Goal: Task Accomplishment & Management: Use online tool/utility

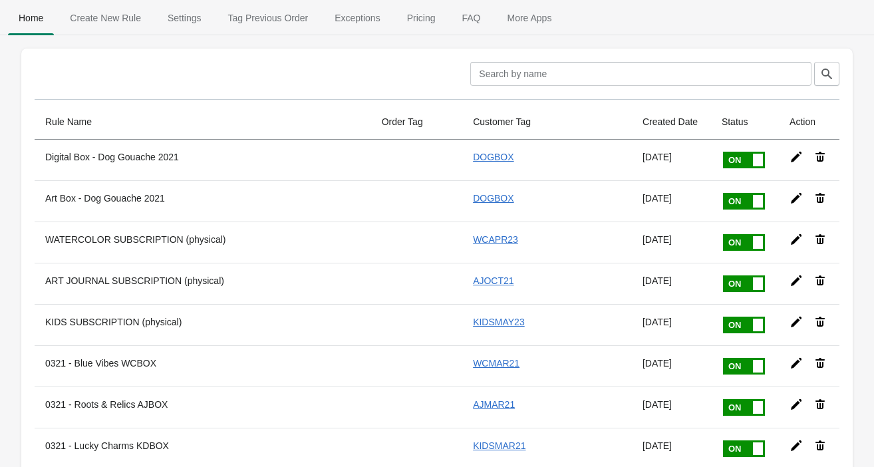
scroll to position [9826, 0]
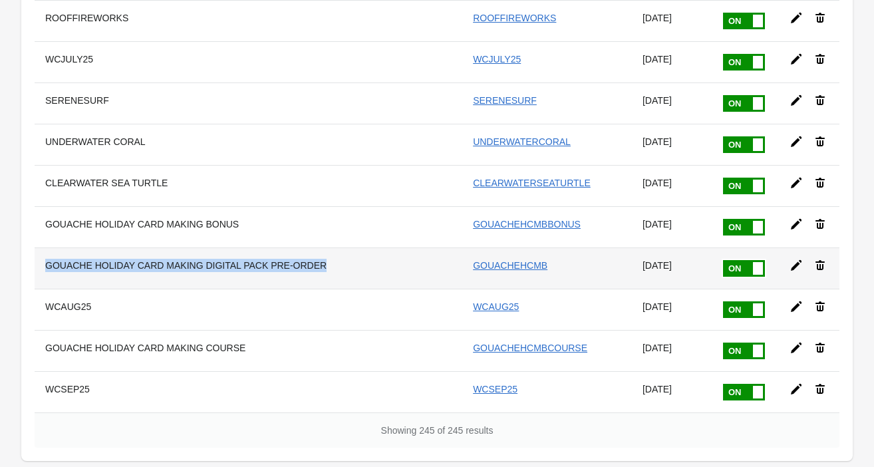
drag, startPoint x: 336, startPoint y: 189, endPoint x: 37, endPoint y: 191, distance: 299.2
click at [37, 247] on th "GOUACHE HOLIDAY CARD MAKING DIGITAL PACK PRE-ORDER" at bounding box center [203, 267] width 336 height 41
copy th "GOUACHE HOLIDAY CARD MAKING DIGITAL PACK PRE-ORDER"
click at [798, 260] on icon at bounding box center [796, 265] width 11 height 11
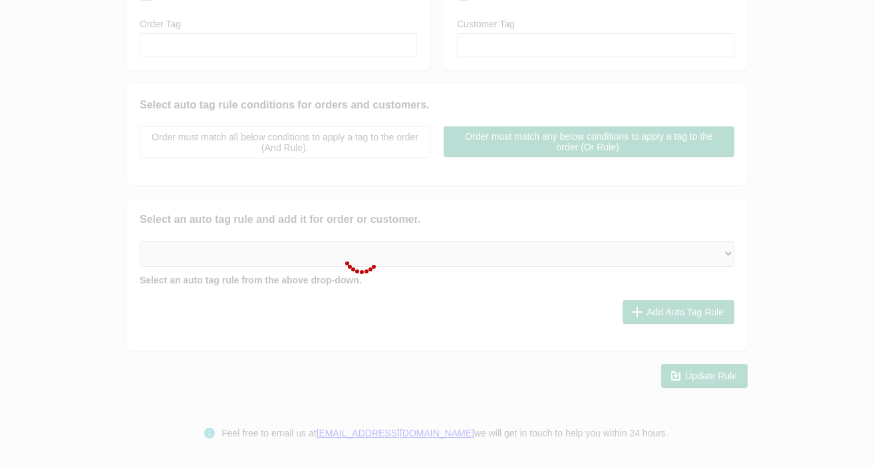
type input "GOUACHE HOLIDAY CARD MAKING DIGITAL PACK PRE-ORDER"
checkbox input "true"
type input "GOUACHEHCMB"
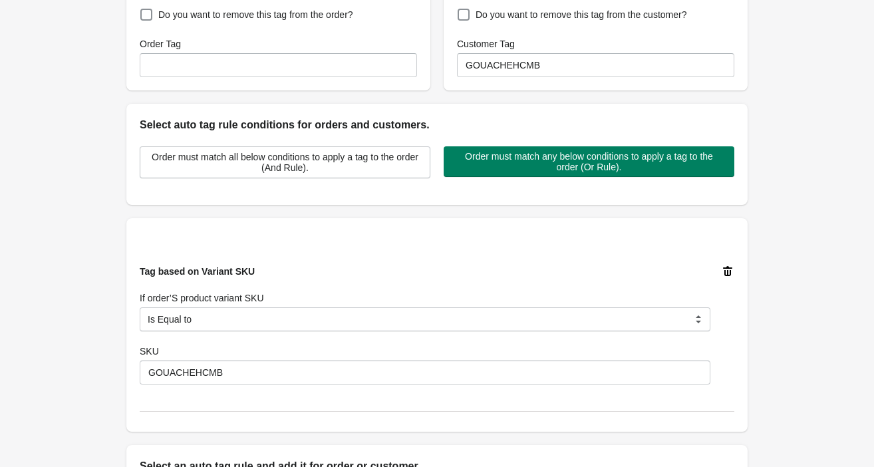
scroll to position [164, 0]
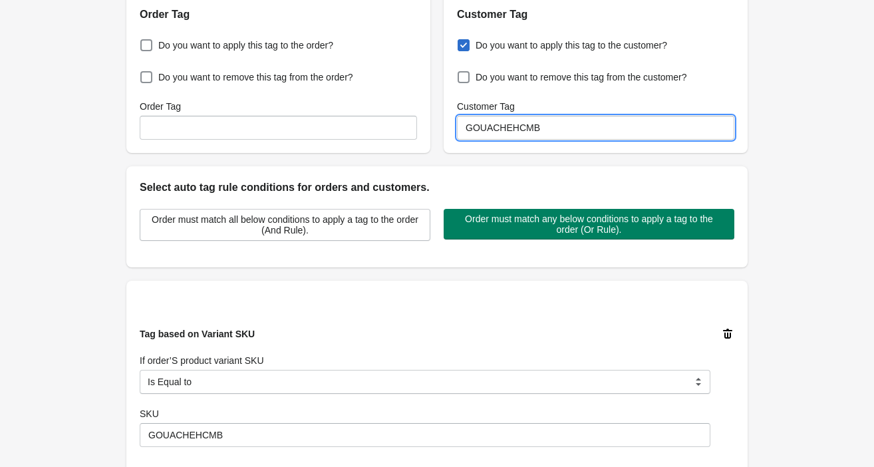
drag, startPoint x: 545, startPoint y: 135, endPoint x: 465, endPoint y: 132, distance: 79.8
click at [465, 132] on input "GOUACHEHCMB" at bounding box center [595, 128] width 277 height 24
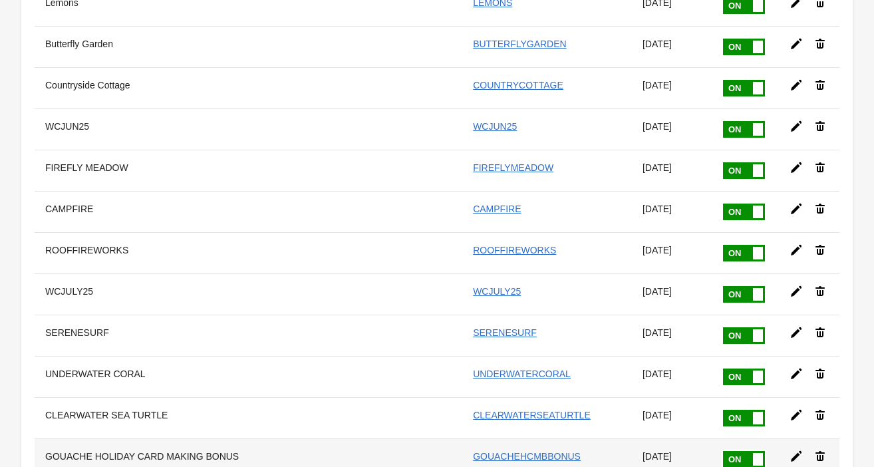
scroll to position [9826, 0]
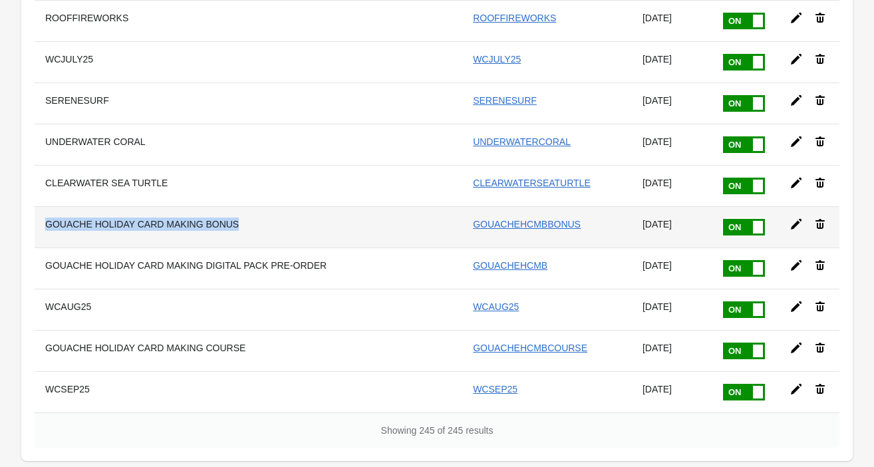
drag, startPoint x: 248, startPoint y: 150, endPoint x: 44, endPoint y: 149, distance: 204.1
click at [44, 206] on th "GOUACHE HOLIDAY CARD MAKING BONUS" at bounding box center [203, 226] width 336 height 41
copy th "GOUACHE HOLIDAY CARD MAKING BONUS"
click at [537, 219] on link "GOUACHEHCMBBONUS" at bounding box center [527, 224] width 108 height 11
click at [790, 217] on icon at bounding box center [795, 223] width 13 height 13
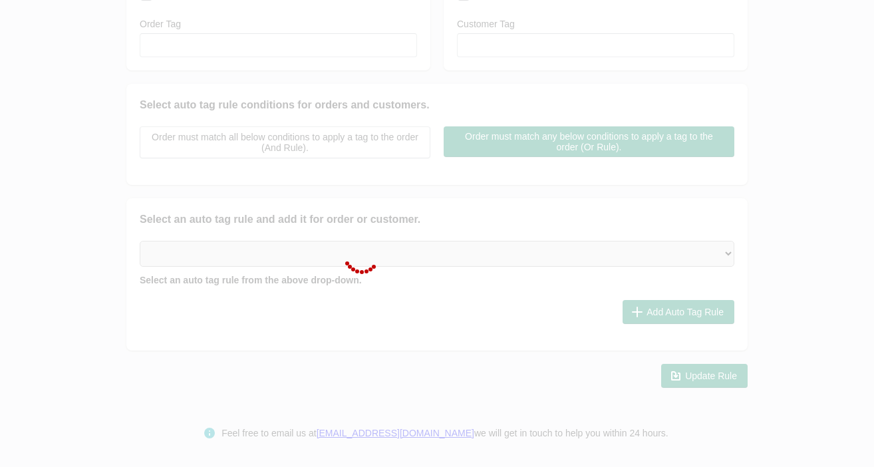
type input "GOUACHE HOLIDAY CARD MAKING BONUS"
checkbox input "true"
type input "GOUACHEHCMBBONUS"
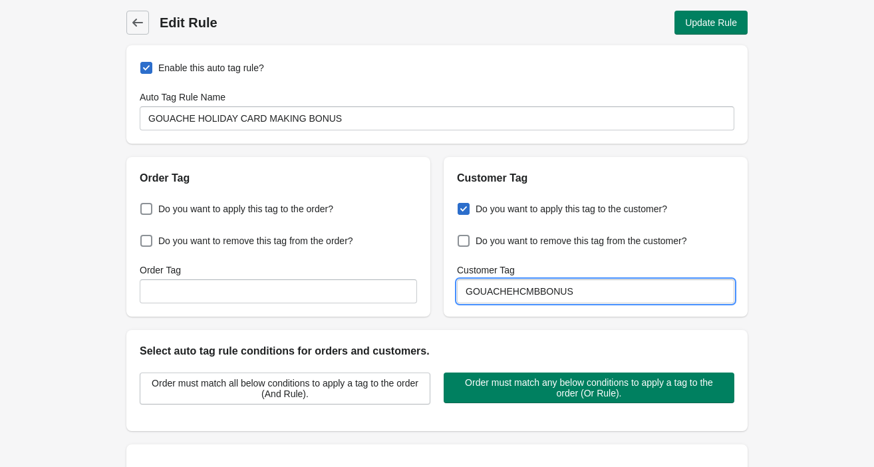
drag, startPoint x: 576, startPoint y: 295, endPoint x: 465, endPoint y: 297, distance: 111.0
click at [465, 297] on input "GOUACHEHCMBBONUS" at bounding box center [595, 291] width 277 height 24
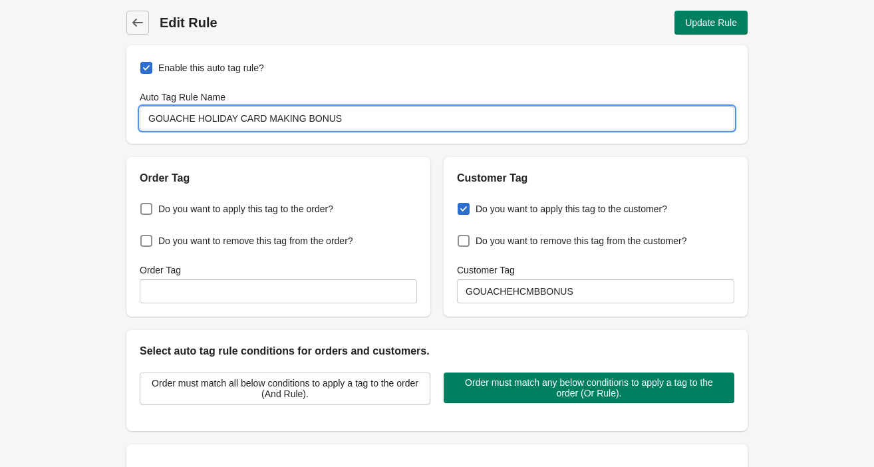
drag, startPoint x: 346, startPoint y: 120, endPoint x: 125, endPoint y: 120, distance: 220.7
click at [125, 120] on div "Back Edit Rule Update Rule Enable this auto tag rule? Auto Tag Rule Name GOUACH…" at bounding box center [437, 435] width 664 height 871
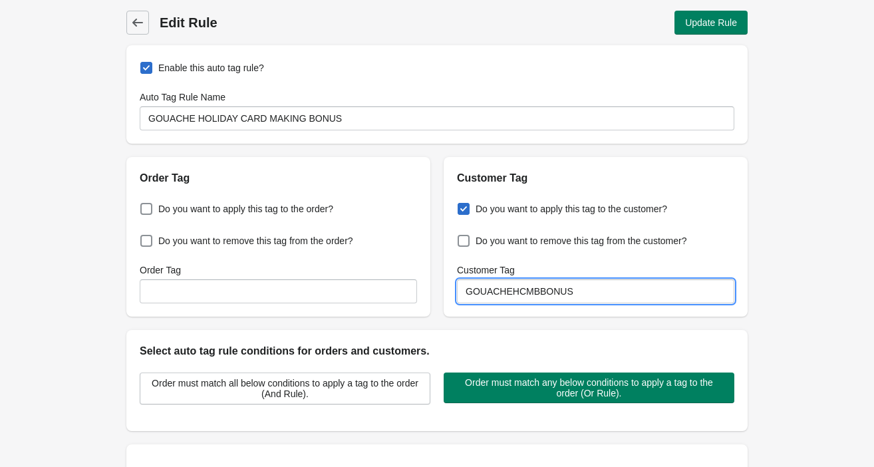
drag, startPoint x: 592, startPoint y: 293, endPoint x: 447, endPoint y: 299, distance: 145.1
click at [447, 299] on div "Do you want to apply this tag to the customer? Do you want to remove this tag f…" at bounding box center [595, 251] width 304 height 130
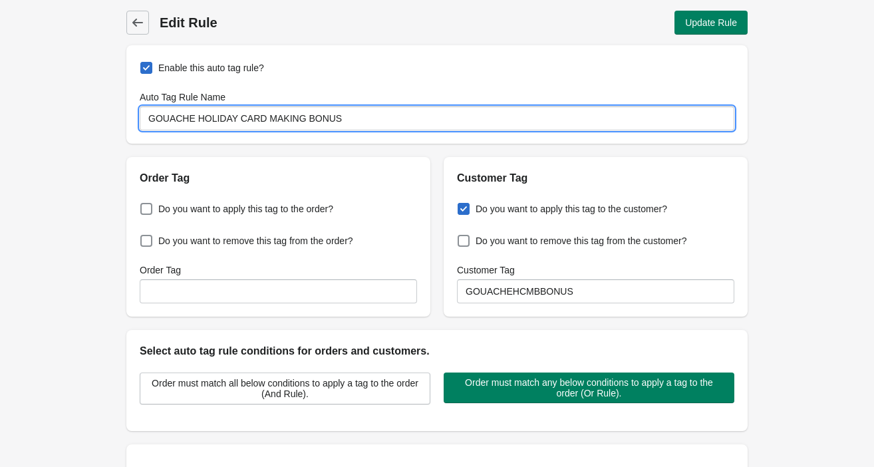
drag, startPoint x: 350, startPoint y: 120, endPoint x: 144, endPoint y: 118, distance: 206.1
click at [143, 118] on input "GOUACHE HOLIDAY CARD MAKING BONUS" at bounding box center [437, 118] width 594 height 24
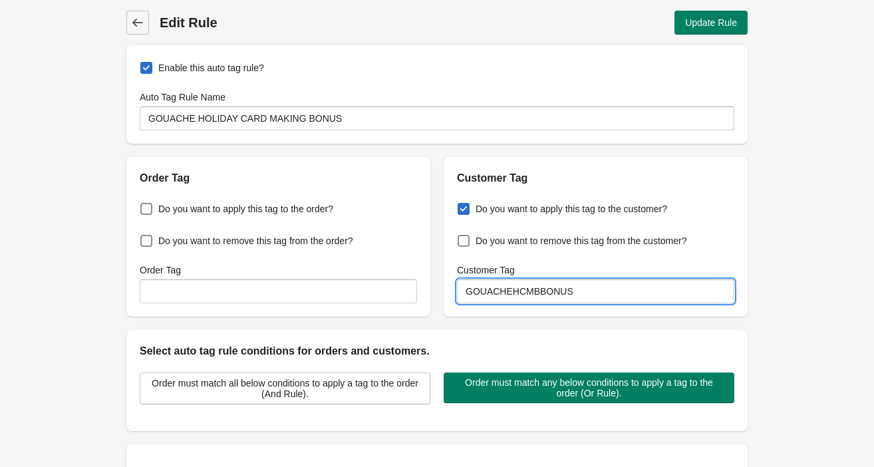
drag, startPoint x: 580, startPoint y: 291, endPoint x: 462, endPoint y: 289, distance: 117.7
click at [462, 289] on input "GOUACHEHCMBBONUS" at bounding box center [595, 291] width 277 height 24
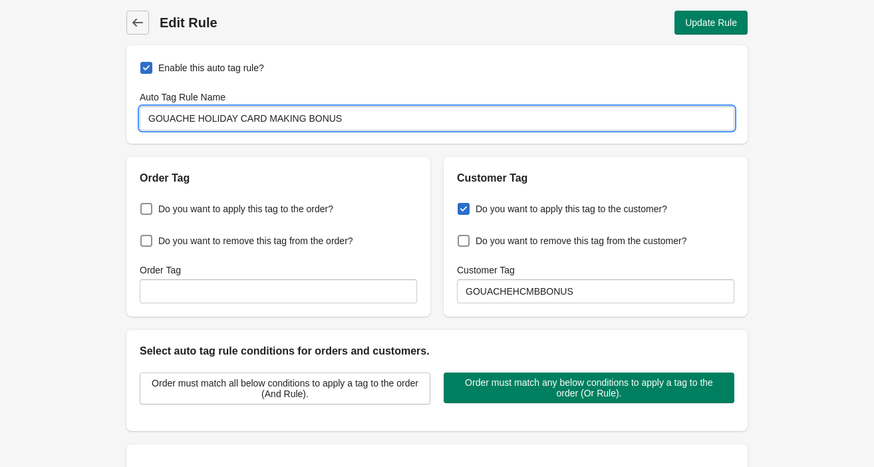
drag, startPoint x: 352, startPoint y: 120, endPoint x: 144, endPoint y: 120, distance: 208.8
click at [144, 120] on input "GOUACHE HOLIDAY CARD MAKING BONUS" at bounding box center [437, 118] width 594 height 24
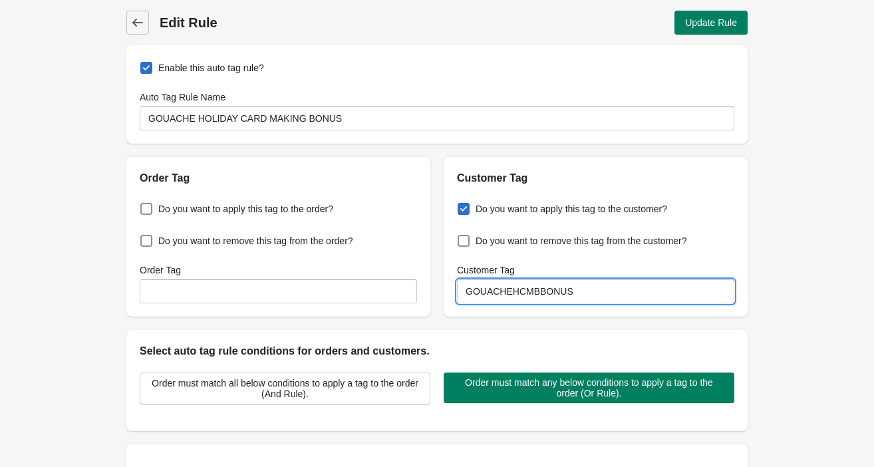
drag, startPoint x: 582, startPoint y: 290, endPoint x: 450, endPoint y: 293, distance: 132.3
click at [449, 294] on div "Do you want to apply this tag to the customer? Do you want to remove this tag f…" at bounding box center [595, 251] width 304 height 130
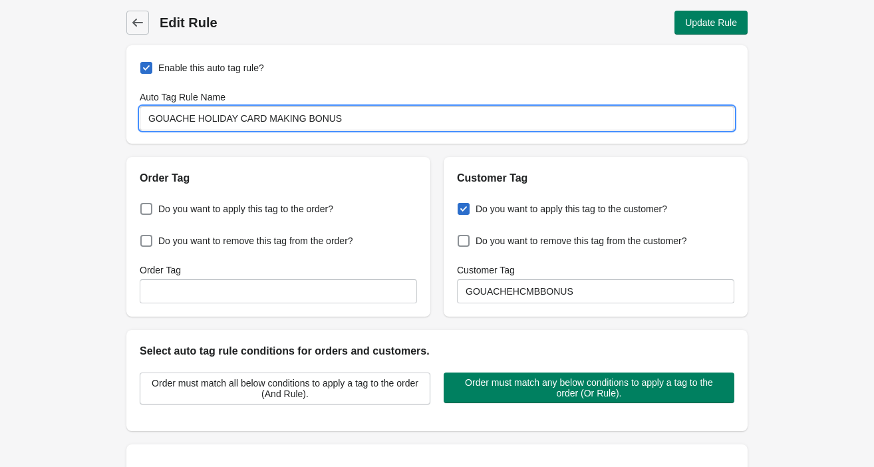
drag, startPoint x: 348, startPoint y: 114, endPoint x: 114, endPoint y: 112, distance: 233.4
click at [114, 112] on div "Back Edit Rule Update Rule Enable this auto tag rule? Auto Tag Rule Name GOUACH…" at bounding box center [437, 435] width 664 height 871
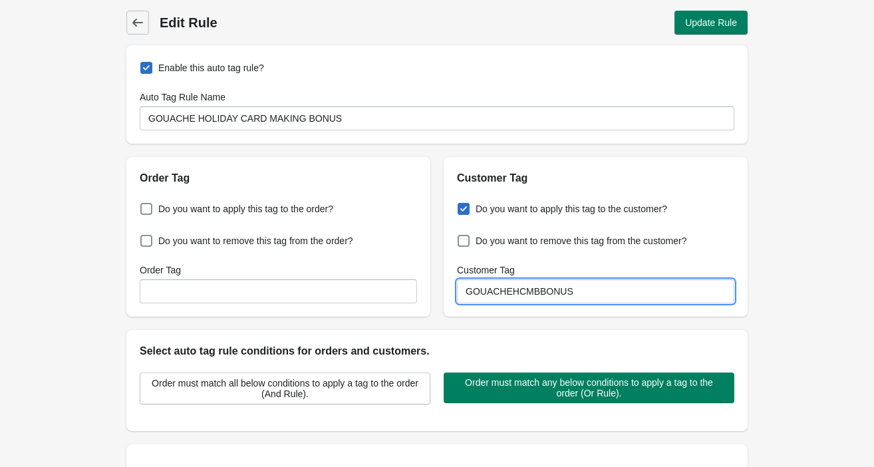
drag, startPoint x: 593, startPoint y: 283, endPoint x: 467, endPoint y: 285, distance: 126.3
click at [467, 286] on input "GOUACHEHCMBBONUS" at bounding box center [595, 291] width 277 height 24
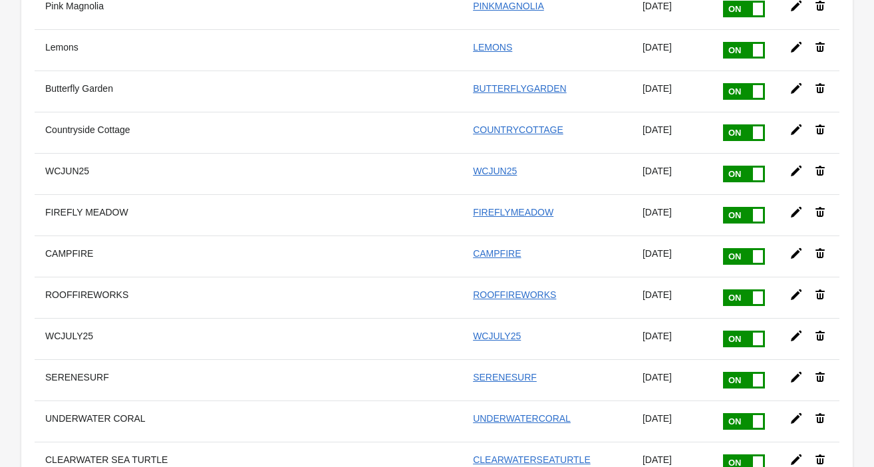
scroll to position [9826, 0]
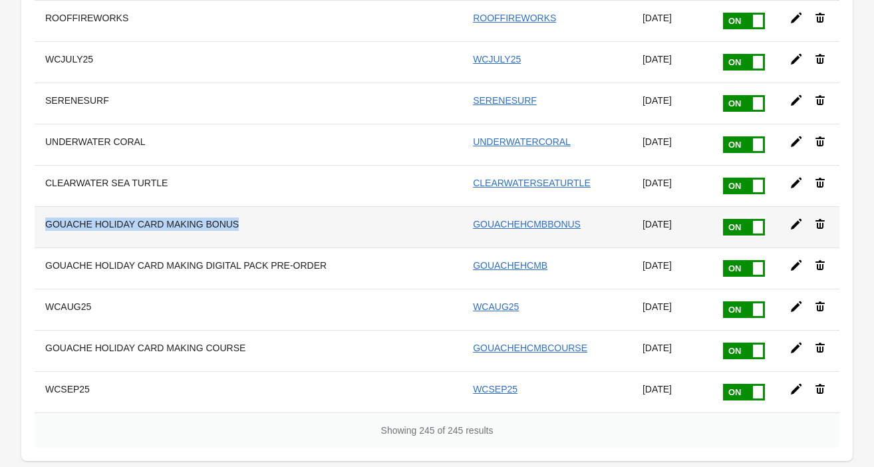
drag, startPoint x: 239, startPoint y: 153, endPoint x: 45, endPoint y: 146, distance: 194.9
click at [45, 206] on th "GOUACHE HOLIDAY CARD MAKING BONUS" at bounding box center [203, 226] width 336 height 41
copy th "GOUACHE HOLIDAY CARD MAKING BONUS"
click at [791, 217] on icon at bounding box center [795, 223] width 13 height 13
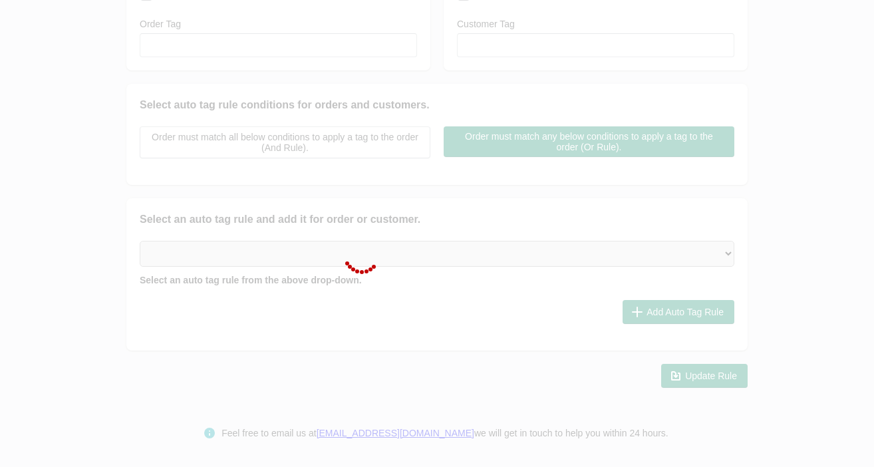
type input "GOUACHE HOLIDAY CARD MAKING BONUS"
checkbox input "true"
type input "GOUACHEHCMBBONUS"
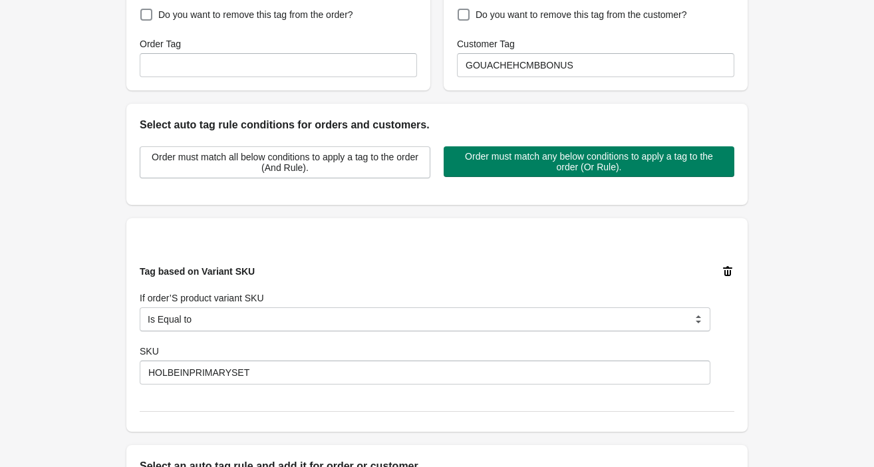
scroll to position [179, 0]
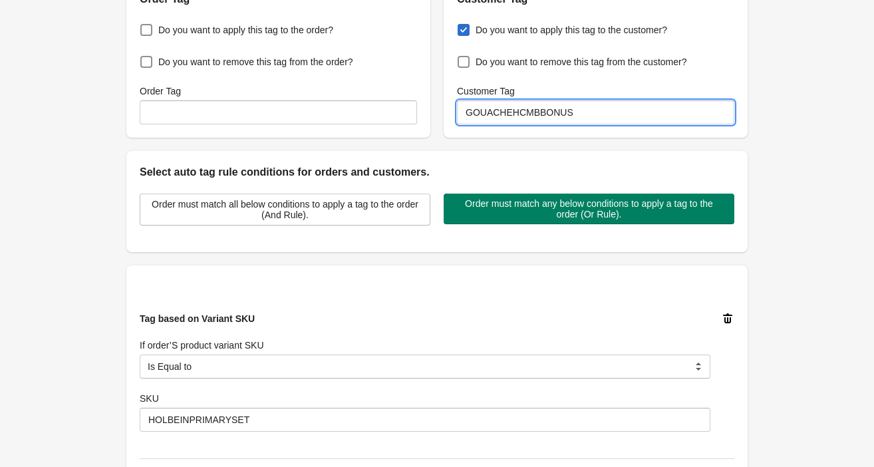
drag, startPoint x: 586, startPoint y: 111, endPoint x: 461, endPoint y: 108, distance: 125.0
click at [460, 108] on input "GOUACHEHCMBBONUS" at bounding box center [595, 112] width 277 height 24
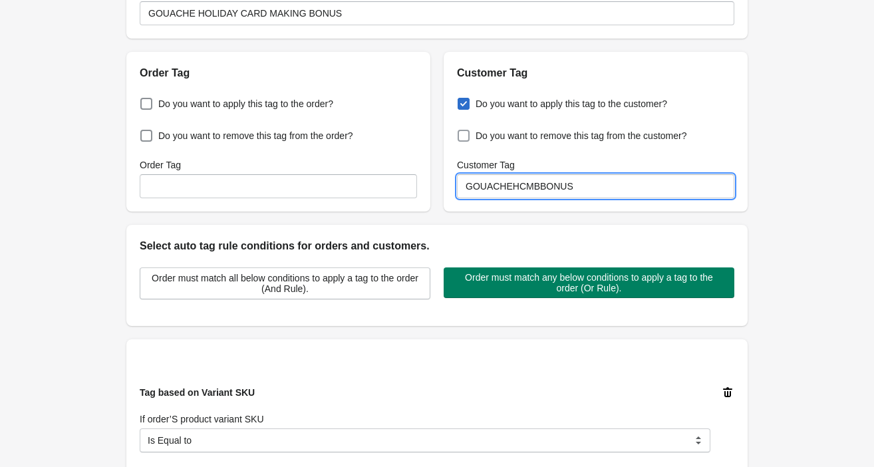
scroll to position [0, 0]
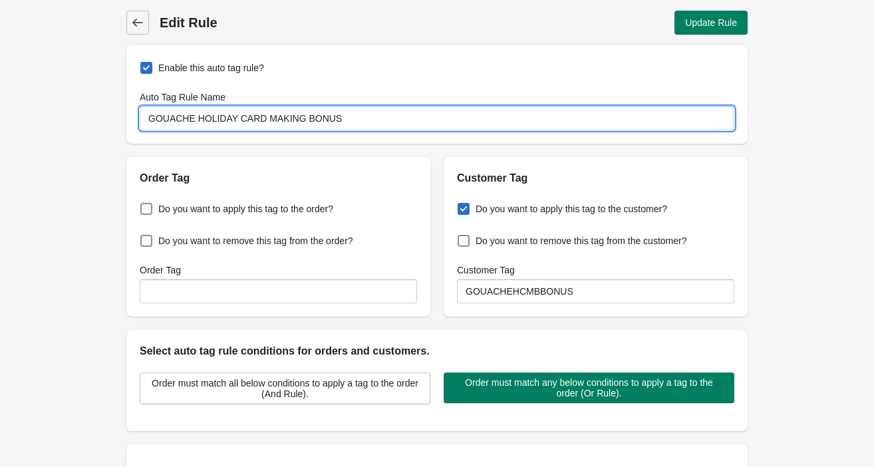
drag, startPoint x: 350, startPoint y: 119, endPoint x: 140, endPoint y: 121, distance: 210.1
click at [140, 121] on input "GOUACHE HOLIDAY CARD MAKING BONUS" at bounding box center [437, 118] width 594 height 24
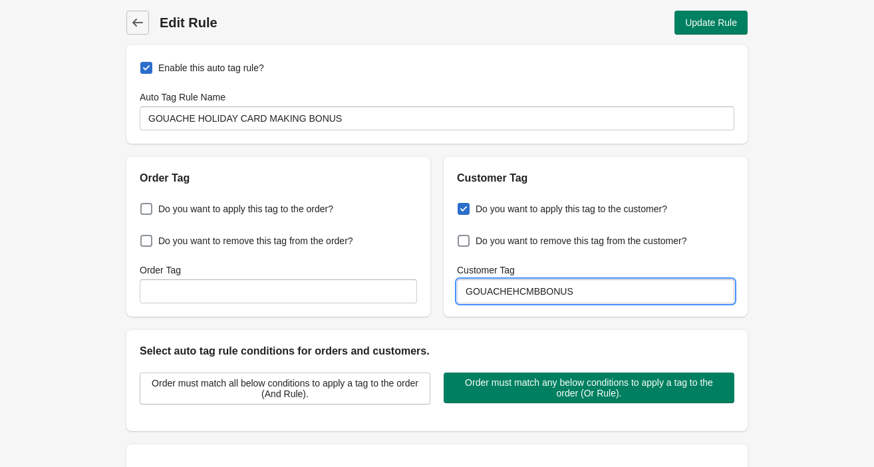
drag, startPoint x: 590, startPoint y: 293, endPoint x: 457, endPoint y: 290, distance: 133.7
click at [457, 291] on input "GOUACHEHCMBBONUS" at bounding box center [595, 291] width 277 height 24
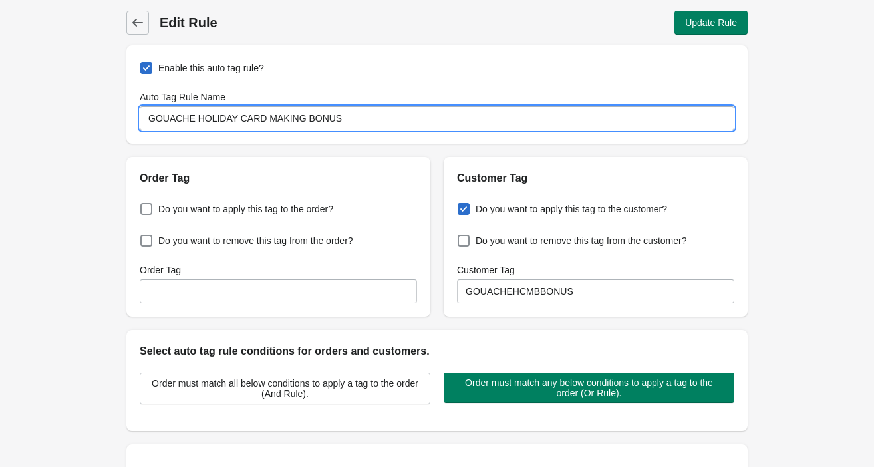
drag, startPoint x: 344, startPoint y: 117, endPoint x: 138, endPoint y: 114, distance: 205.5
click at [138, 114] on div "Enable this auto tag rule? Auto Tag Rule Name GOUACHE HOLIDAY CARD MAKING BONUS" at bounding box center [436, 94] width 621 height 98
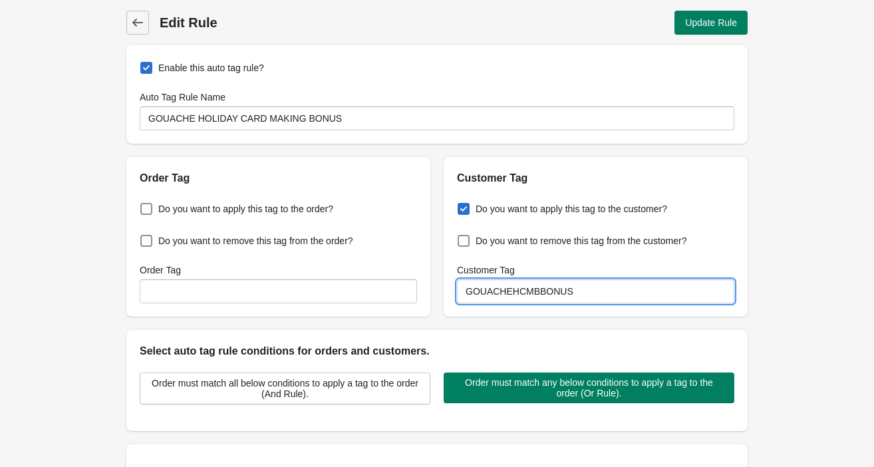
drag, startPoint x: 574, startPoint y: 297, endPoint x: 457, endPoint y: 297, distance: 117.0
click at [457, 298] on input "GOUACHEHCMBBONUS" at bounding box center [595, 291] width 277 height 24
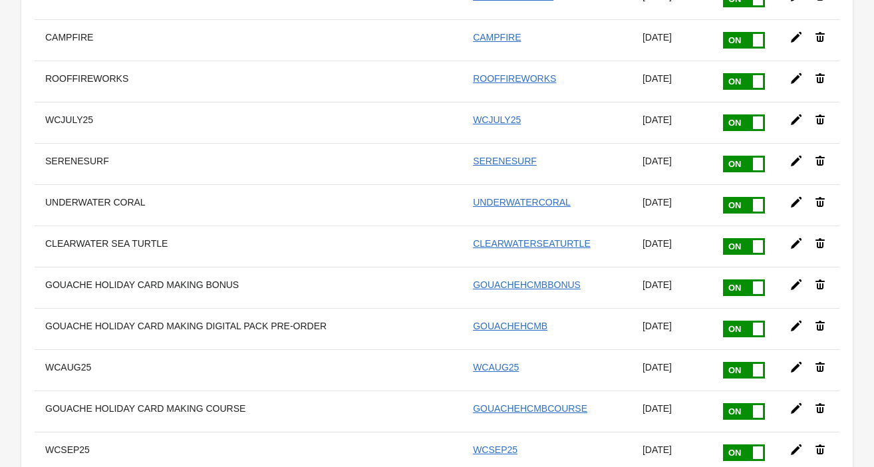
scroll to position [9826, 0]
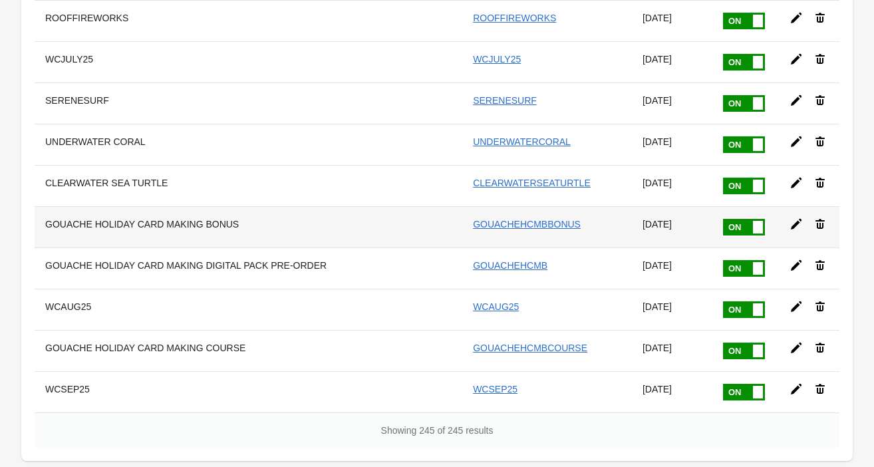
click at [795, 219] on icon at bounding box center [796, 224] width 11 height 11
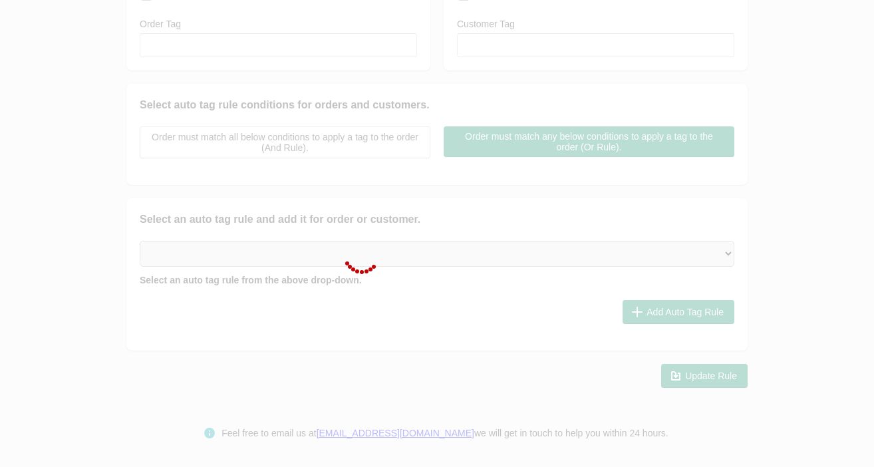
type input "GOUACHE HOLIDAY CARD MAKING BONUS"
checkbox input "true"
type input "GOUACHEHCMBBONUS"
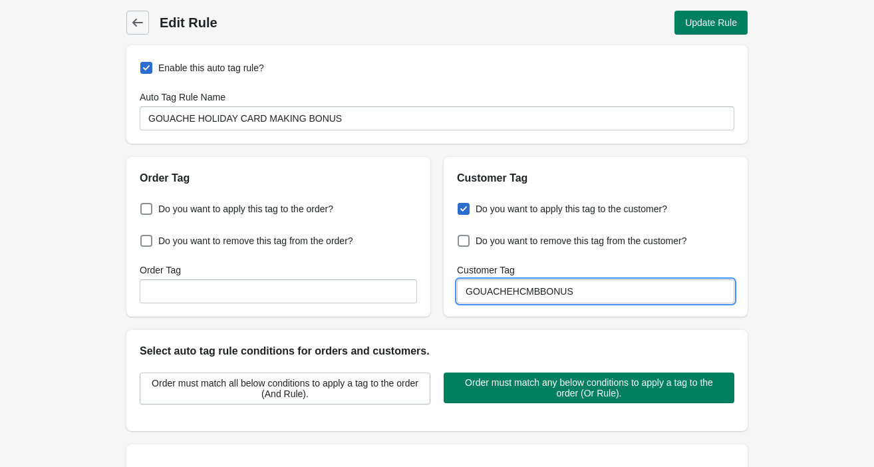
drag, startPoint x: 578, startPoint y: 292, endPoint x: 468, endPoint y: 291, distance: 110.4
click at [468, 291] on input "GOUACHEHCMBBONUS" at bounding box center [595, 291] width 277 height 24
